Goal: Obtain resource: Obtain resource

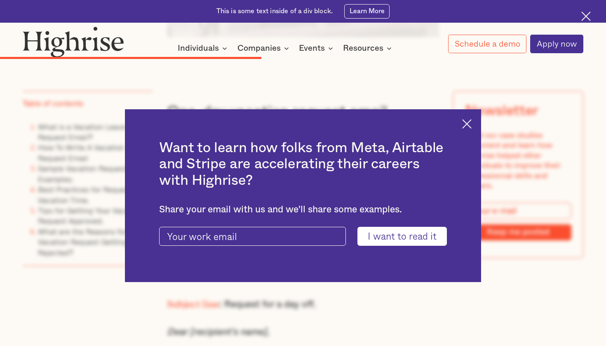
scroll to position [3454, 0]
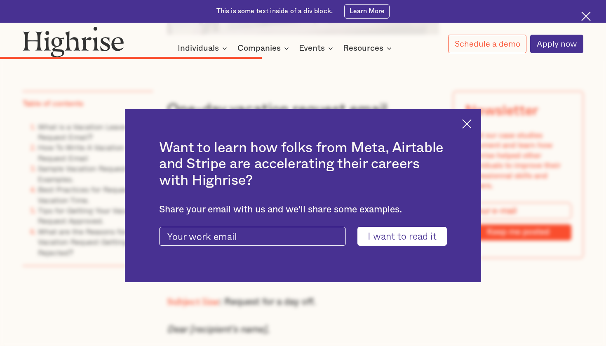
click at [466, 123] on img at bounding box center [466, 123] width 9 height 9
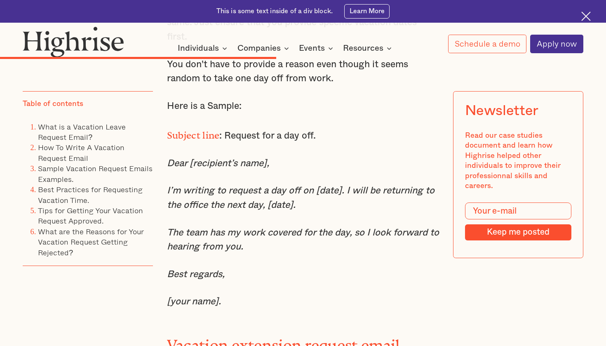
scroll to position [3624, 0]
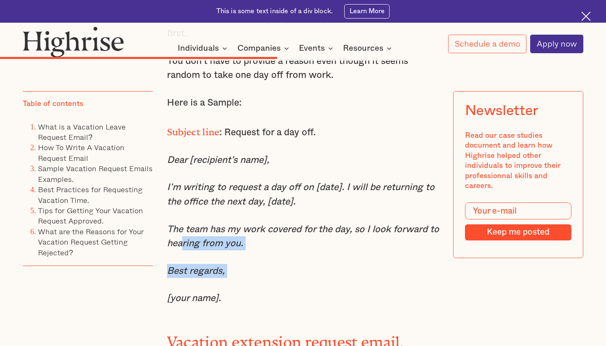
drag, startPoint x: 226, startPoint y: 247, endPoint x: 193, endPoint y: 205, distance: 53.6
click at [193, 204] on div "One-day vacation request email. One day off is still time off from your daily o…" at bounding box center [303, 285] width 272 height 757
click at [215, 248] on div "One-day vacation request email. One day off is still time off from your daily o…" at bounding box center [303, 285] width 272 height 757
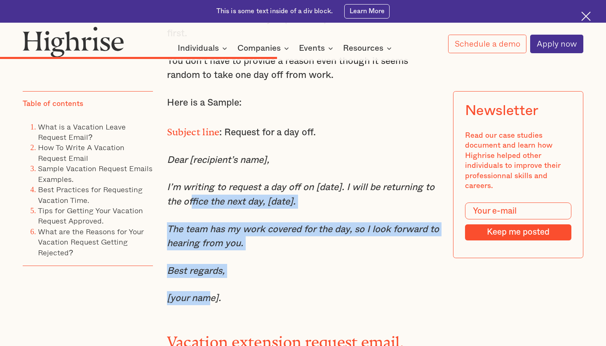
drag, startPoint x: 209, startPoint y: 255, endPoint x: 191, endPoint y: 158, distance: 97.7
click at [191, 158] on div "One-day vacation request email. One day off is still time off from your daily o…" at bounding box center [303, 285] width 272 height 757
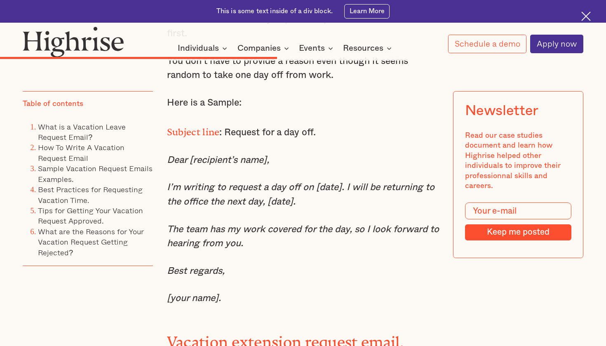
click at [208, 180] on div "One-day vacation request email. One day off is still time off from your daily o…" at bounding box center [303, 285] width 272 height 757
drag, startPoint x: 224, startPoint y: 95, endPoint x: 298, endPoint y: 101, distance: 74.5
click at [298, 101] on div "One-day vacation request email. One day off is still time off from your daily o…" at bounding box center [303, 285] width 272 height 757
click at [327, 123] on p "Subject line : Request for a day off." at bounding box center [303, 131] width 272 height 17
click at [314, 123] on p "Subject line : Request for a day off." at bounding box center [303, 131] width 272 height 17
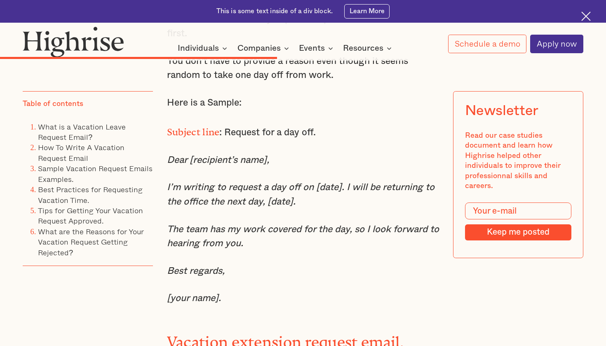
drag, startPoint x: 241, startPoint y: 240, endPoint x: 206, endPoint y: 243, distance: 34.4
click at [207, 243] on div "One-day vacation request email. One day off is still time off from your daily o…" at bounding box center [303, 285] width 272 height 757
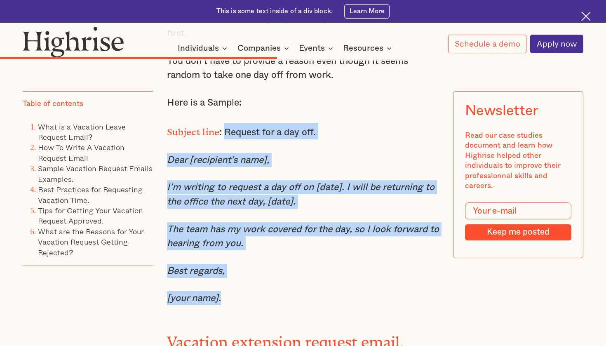
drag, startPoint x: 226, startPoint y: 261, endPoint x: 224, endPoint y: 97, distance: 163.8
click at [224, 97] on div "One-day vacation request email. One day off is still time off from your daily o…" at bounding box center [303, 285] width 272 height 757
copy div "Request for a day off. Dear [recipient’s name], I’m writing to request a day of…"
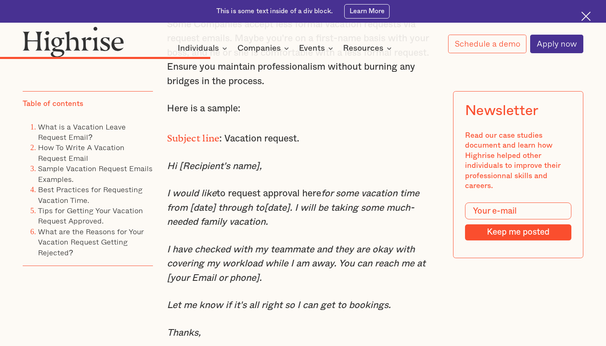
scroll to position [2874, 0]
